Goal: Information Seeking & Learning: Learn about a topic

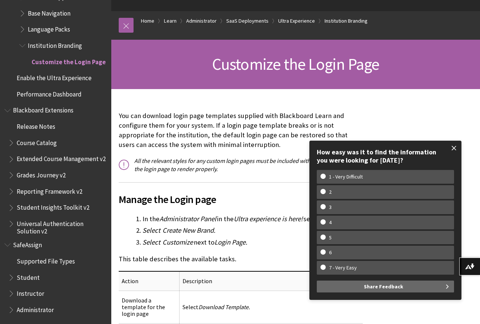
click at [456, 149] on span at bounding box center [454, 148] width 16 height 16
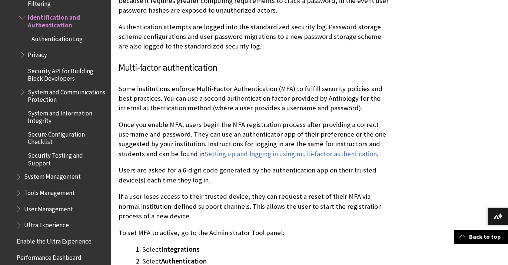
scroll to position [956, 0]
